Goal: Navigation & Orientation: Find specific page/section

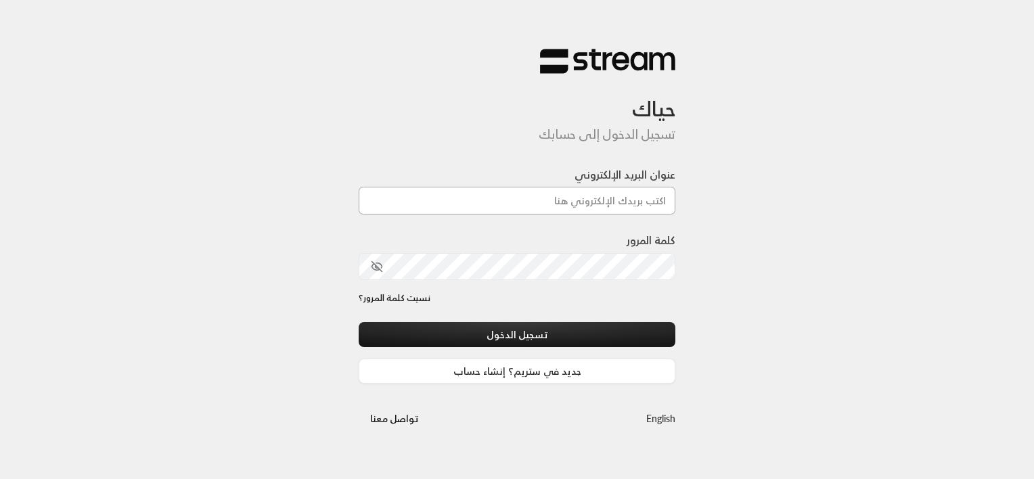
click at [612, 203] on input "عنوان البريد الإلكتروني" at bounding box center [517, 201] width 317 height 28
paste input "[EMAIL_ADDRESS][DOMAIN_NAME]"
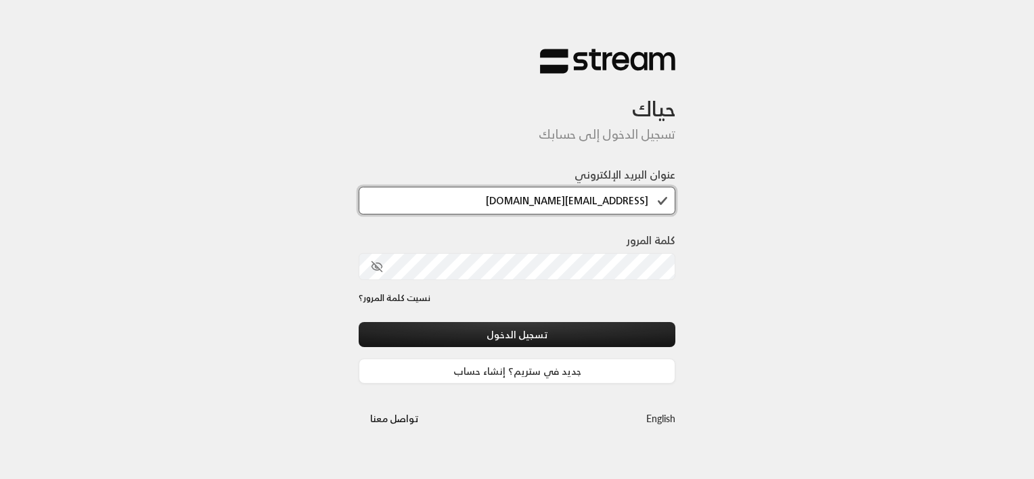
type input "[EMAIL_ADDRESS][DOMAIN_NAME]"
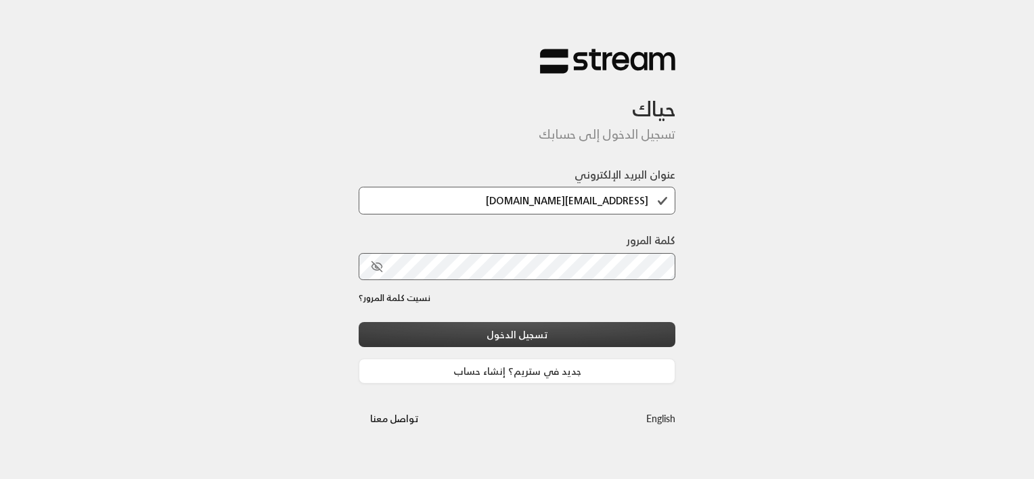
click at [543, 330] on button "تسجيل الدخول" at bounding box center [517, 334] width 317 height 25
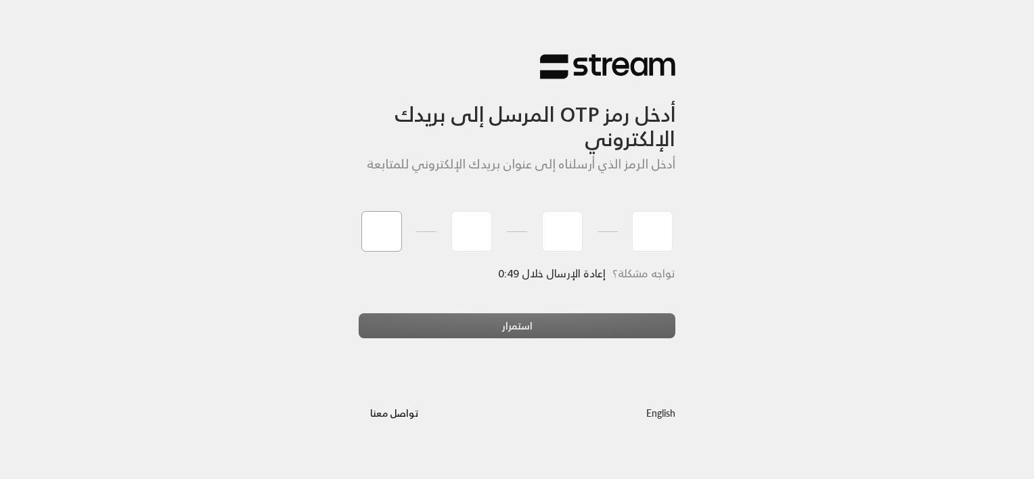
type input "6"
type input "7"
type input "0"
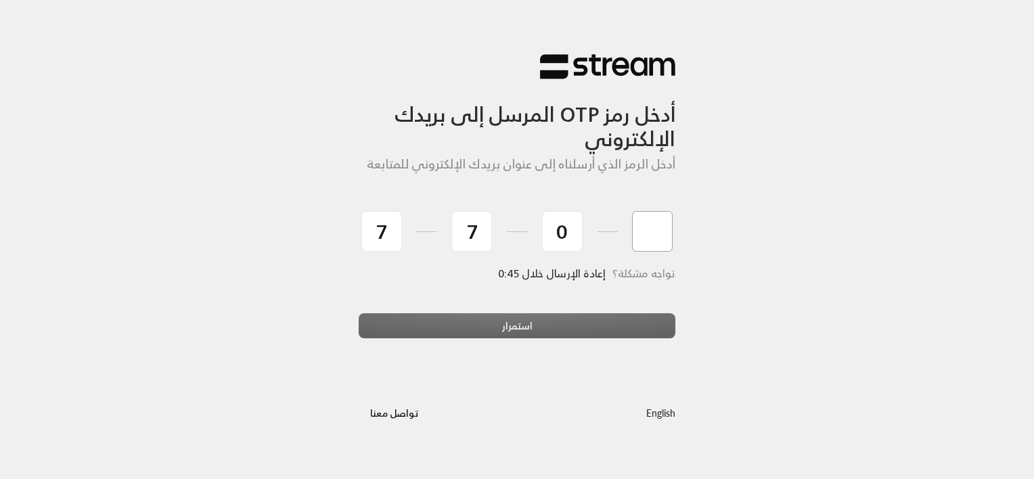
type input "3"
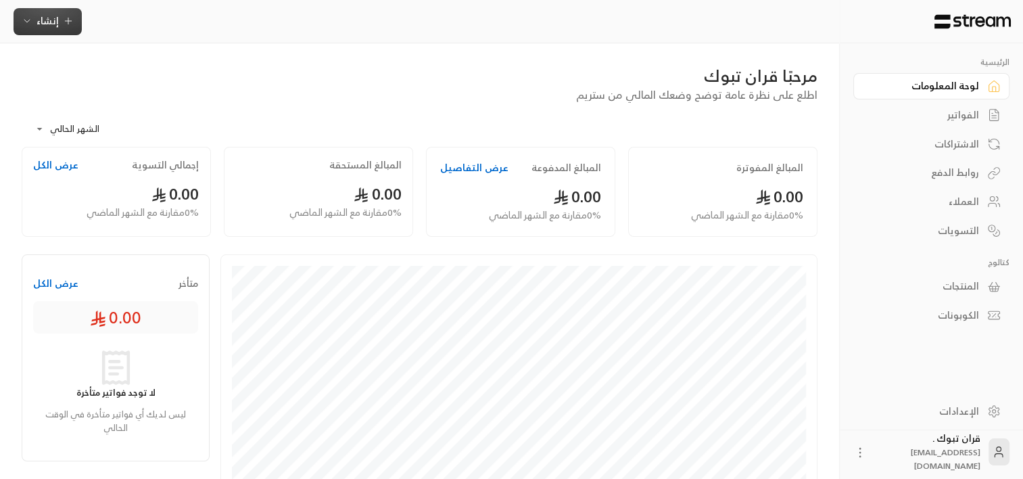
click at [37, 29] on button "إنشاء" at bounding box center [48, 21] width 68 height 27
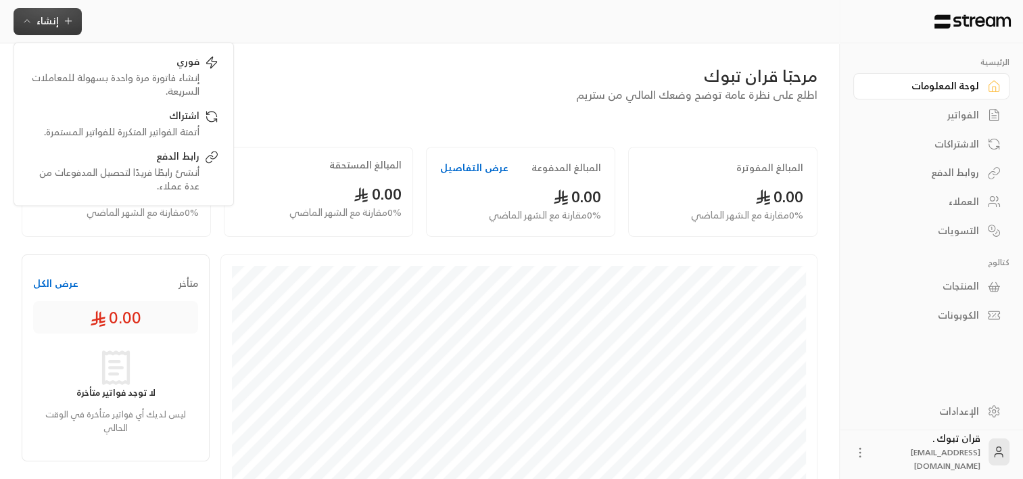
click at [480, 64] on div "**********" at bounding box center [419, 423] width 839 height 761
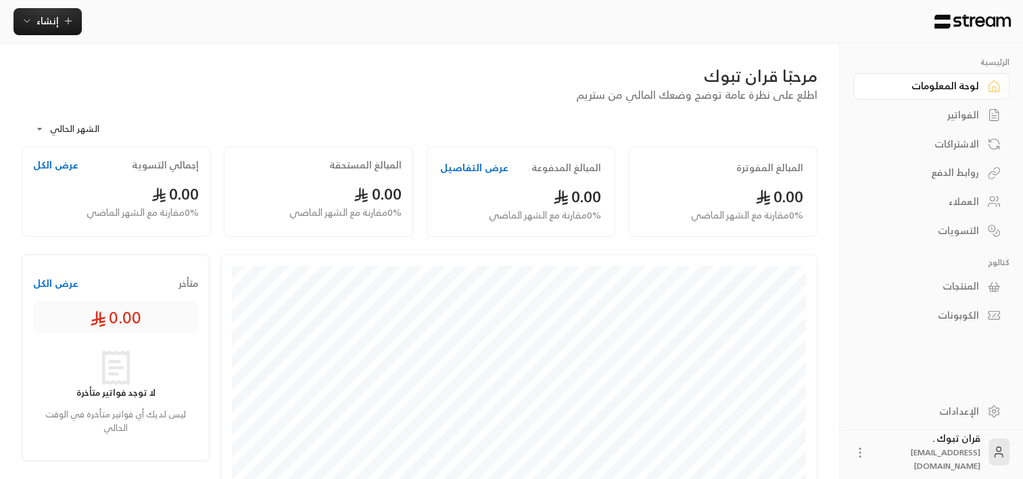
click at [970, 204] on div "العملاء" at bounding box center [925, 202] width 109 height 14
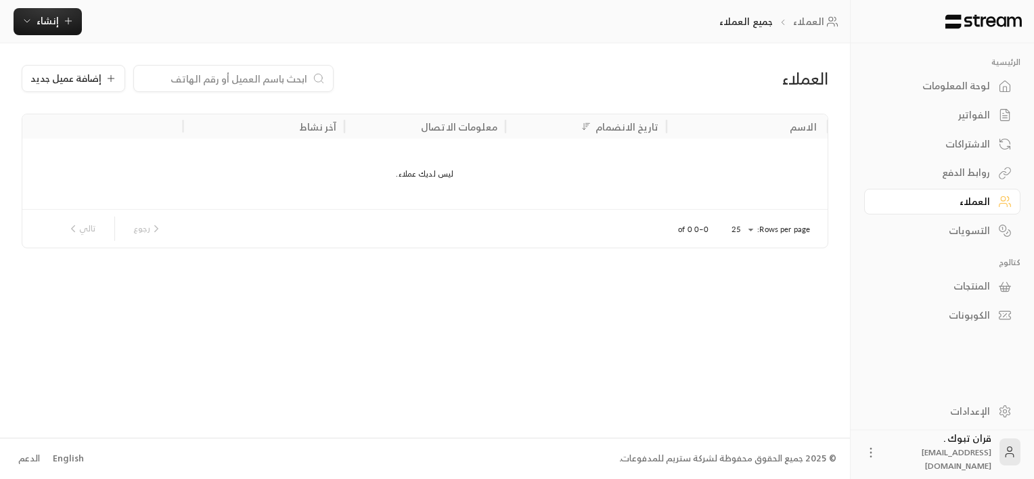
click at [943, 145] on div "الاشتراكات" at bounding box center [935, 144] width 109 height 14
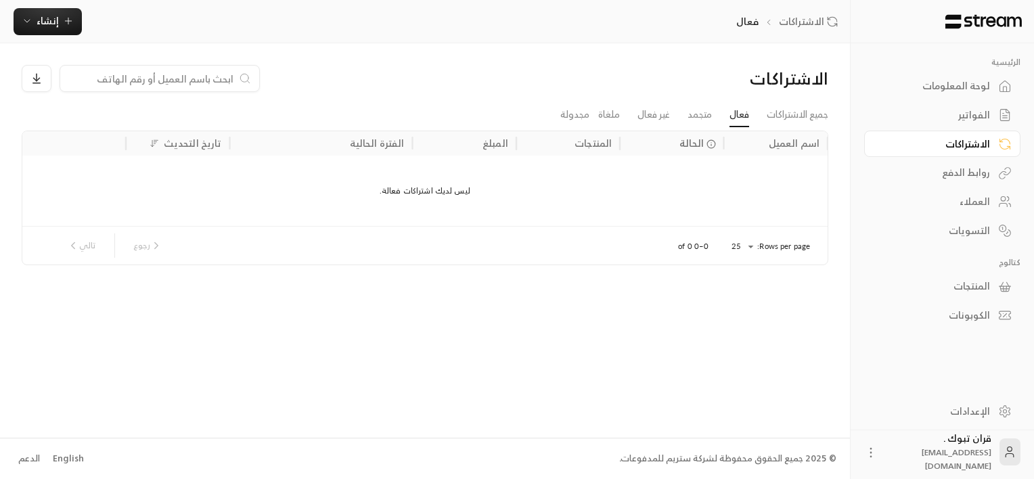
click at [963, 411] on div "الإعدادات" at bounding box center [935, 412] width 109 height 14
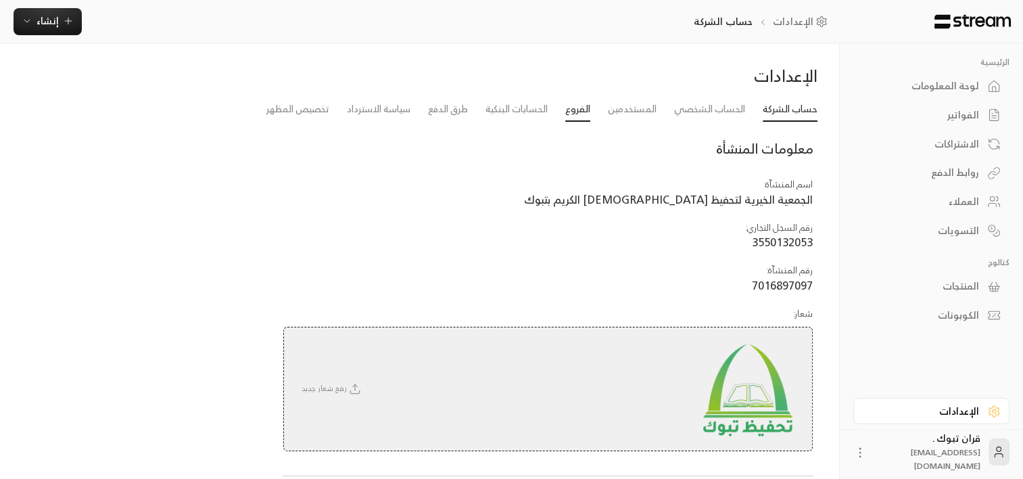
click at [580, 111] on link "الفروع" at bounding box center [578, 109] width 25 height 24
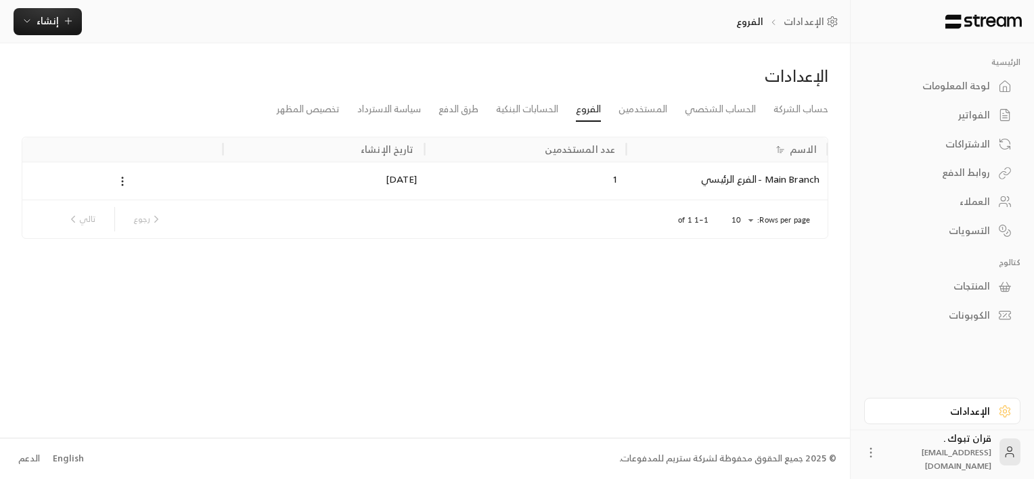
click at [922, 90] on div "لوحة المعلومات" at bounding box center [935, 86] width 109 height 14
